Goal: Task Accomplishment & Management: Complete application form

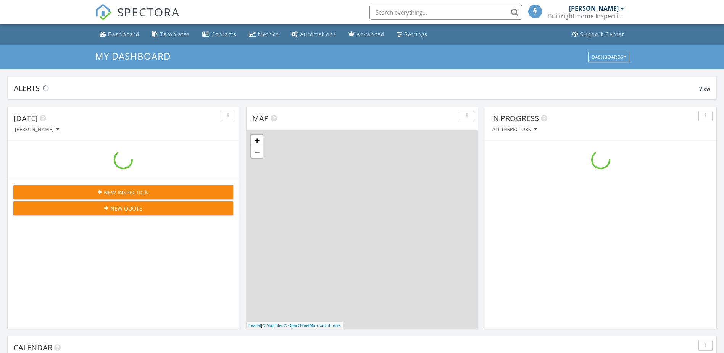
scroll to position [707, 736]
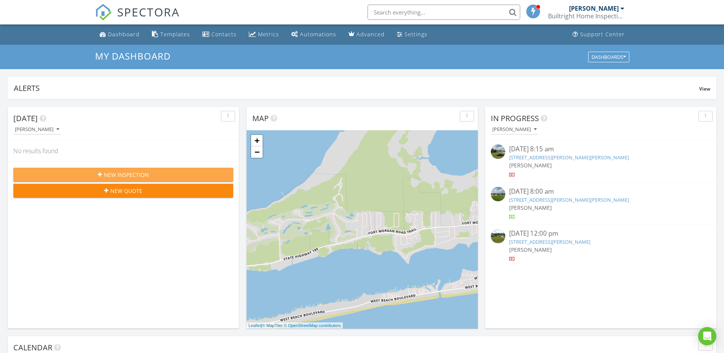
click at [107, 169] on button "New Inspection" at bounding box center [123, 175] width 220 height 14
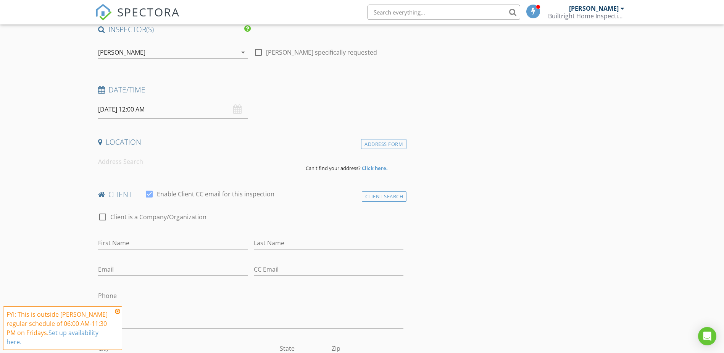
scroll to position [76, 0]
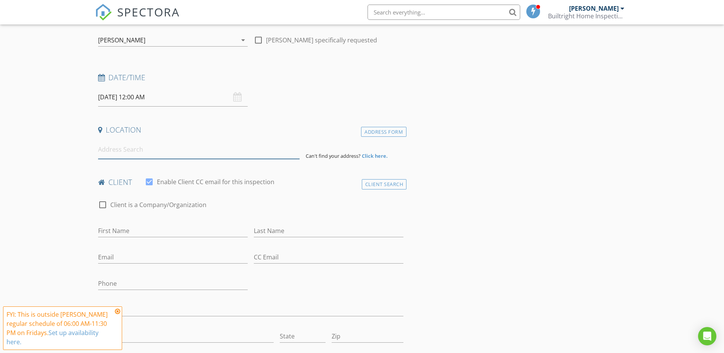
click at [129, 149] on input at bounding box center [199, 149] width 202 height 19
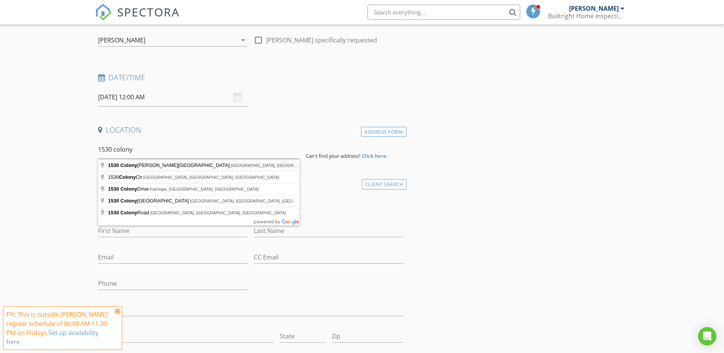
type input "[STREET_ADDRESS][PERSON_NAME]"
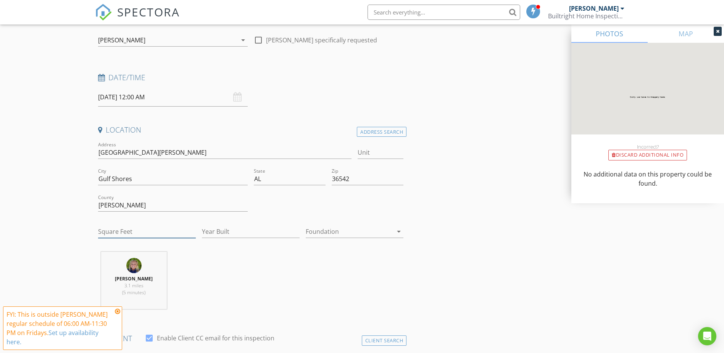
click at [105, 233] on input "Square Feet" at bounding box center [147, 231] width 98 height 13
click at [117, 249] on div "Location Address Search Address [STREET_ADDRESS][PERSON_NAME][US_STATE] County …" at bounding box center [251, 220] width 312 height 190
click at [122, 234] on input "23" at bounding box center [147, 231] width 98 height 13
type input "2300"
drag, startPoint x: 301, startPoint y: 291, endPoint x: 422, endPoint y: 252, distance: 126.8
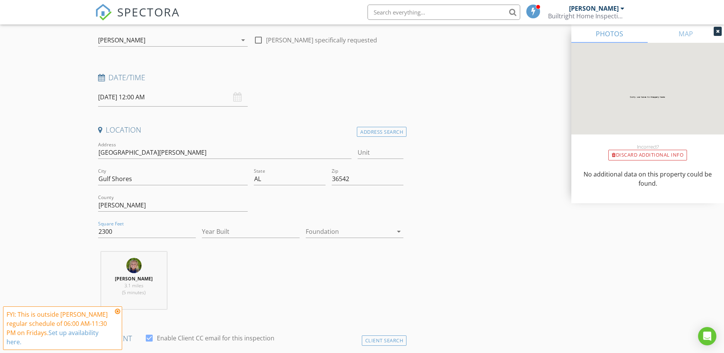
click at [301, 290] on div "[PERSON_NAME] 3.1 miles (5 minutes)" at bounding box center [251, 283] width 312 height 63
click at [399, 228] on icon "arrow_drop_down" at bounding box center [398, 231] width 9 height 9
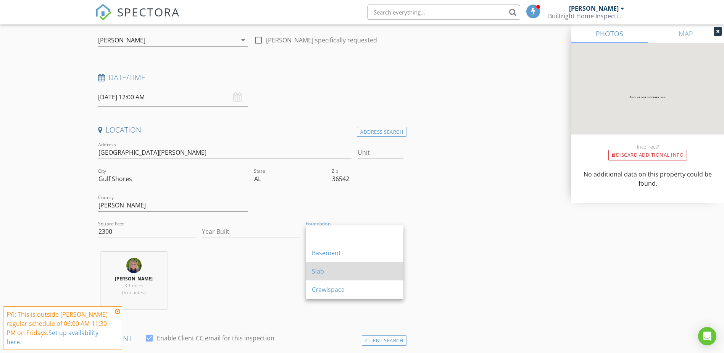
click at [341, 266] on div "Slab" at bounding box center [355, 271] width 86 height 18
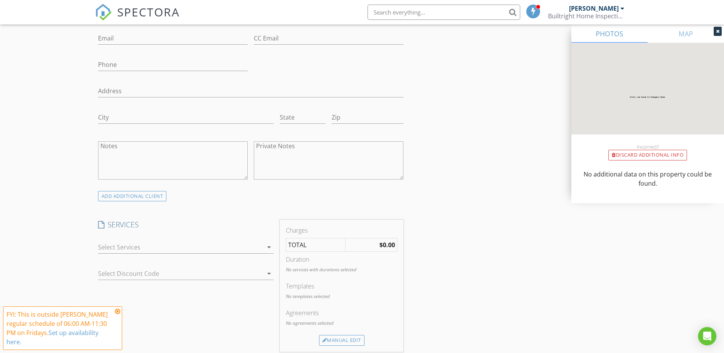
scroll to position [535, 0]
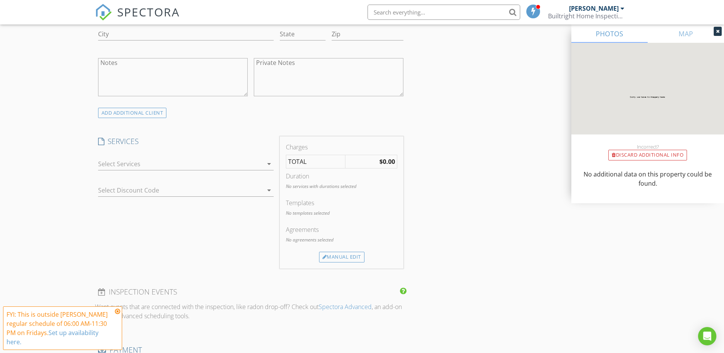
click at [206, 158] on div at bounding box center [180, 164] width 165 height 12
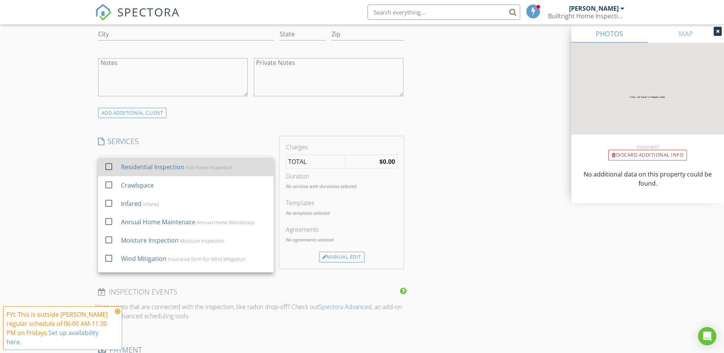
click at [111, 164] on div at bounding box center [108, 166] width 13 height 13
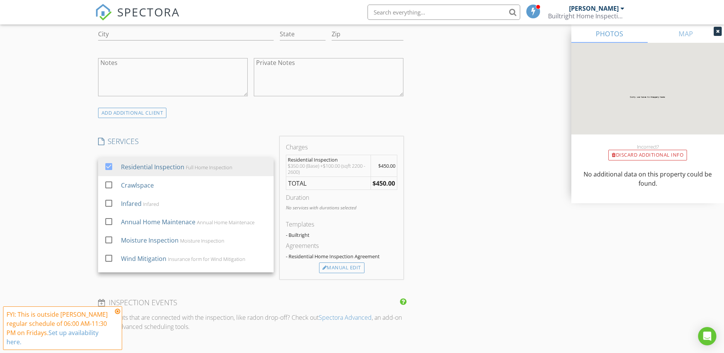
click at [459, 188] on div "INSPECTOR(S) check_box [PERSON_NAME] PRIMARY [PERSON_NAME] arrow_drop_down chec…" at bounding box center [362, 195] width 535 height 1282
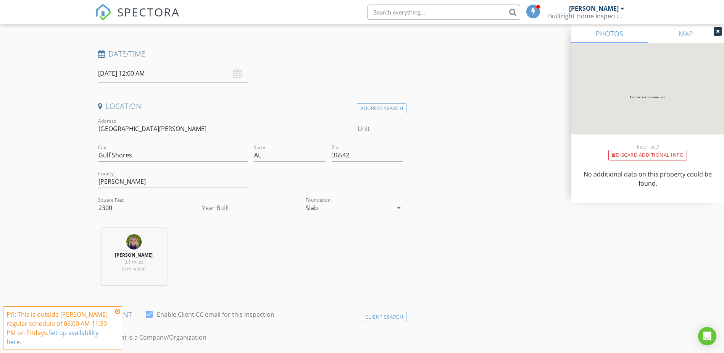
scroll to position [0, 0]
